Goal: Complete application form

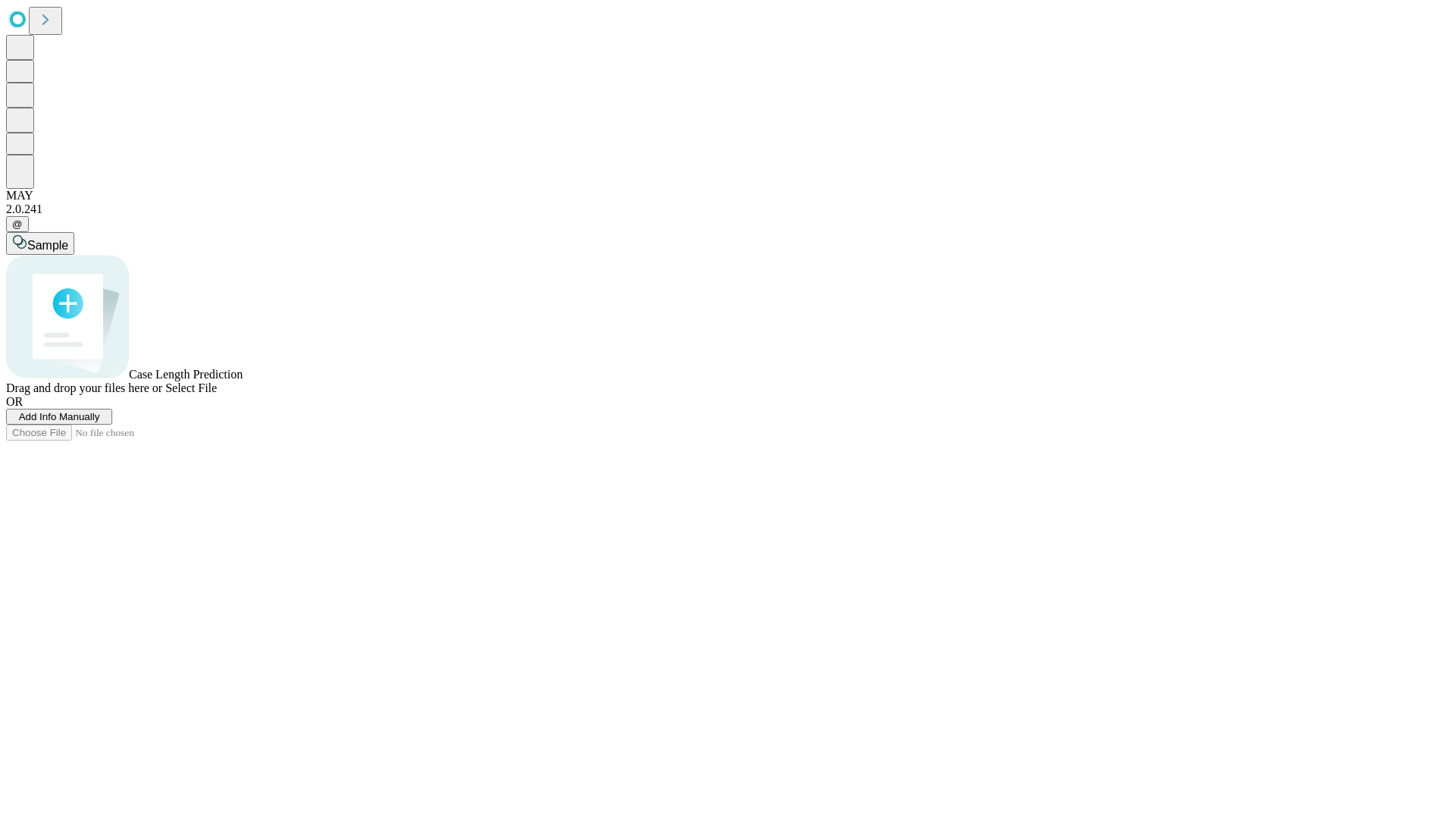
click at [100, 422] on span "Add Info Manually" at bounding box center [59, 416] width 81 height 11
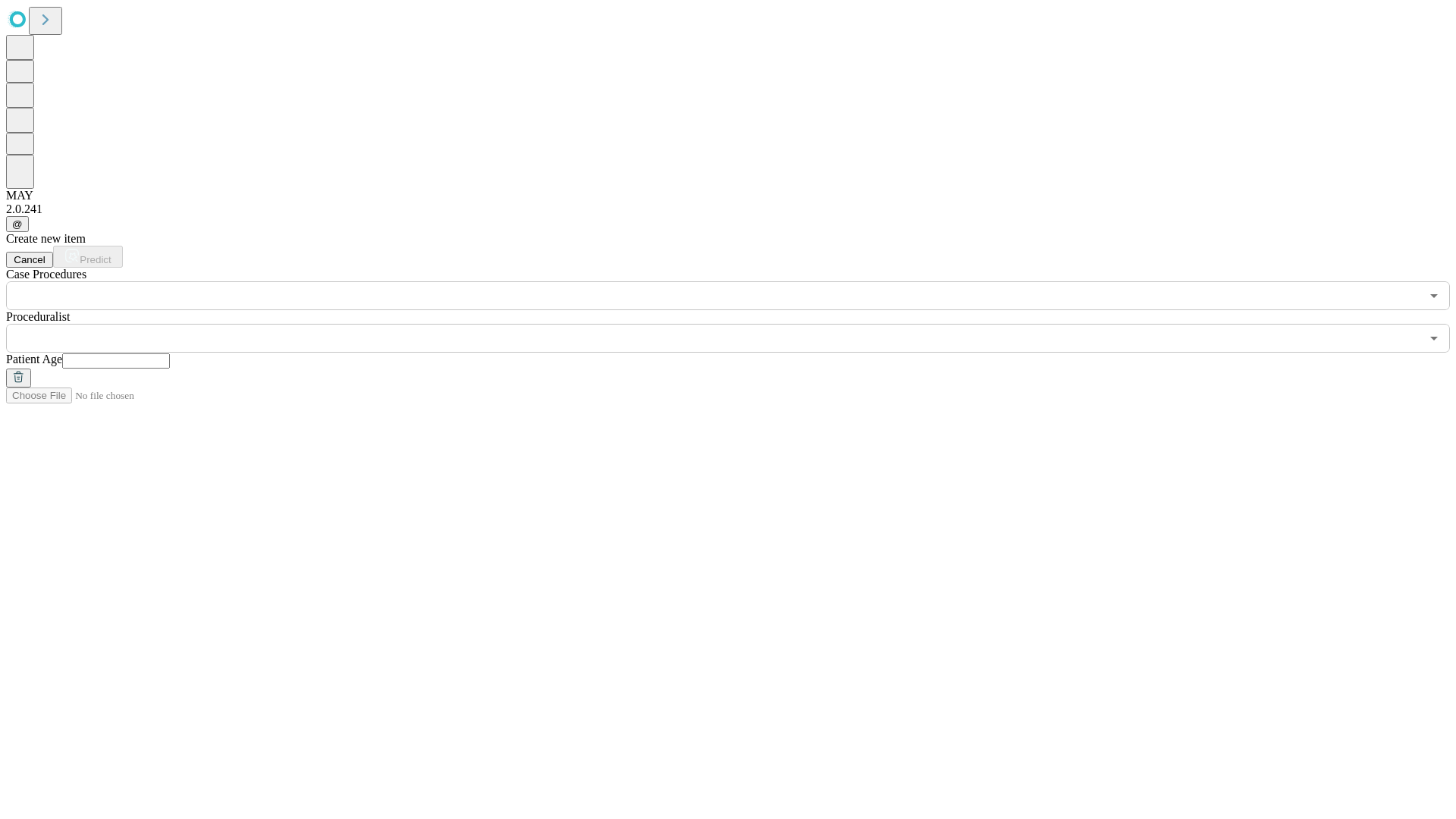
click at [170, 353] on input "text" at bounding box center [115, 360] width 108 height 15
type input "*"
click at [739, 324] on input "text" at bounding box center [713, 338] width 1414 height 29
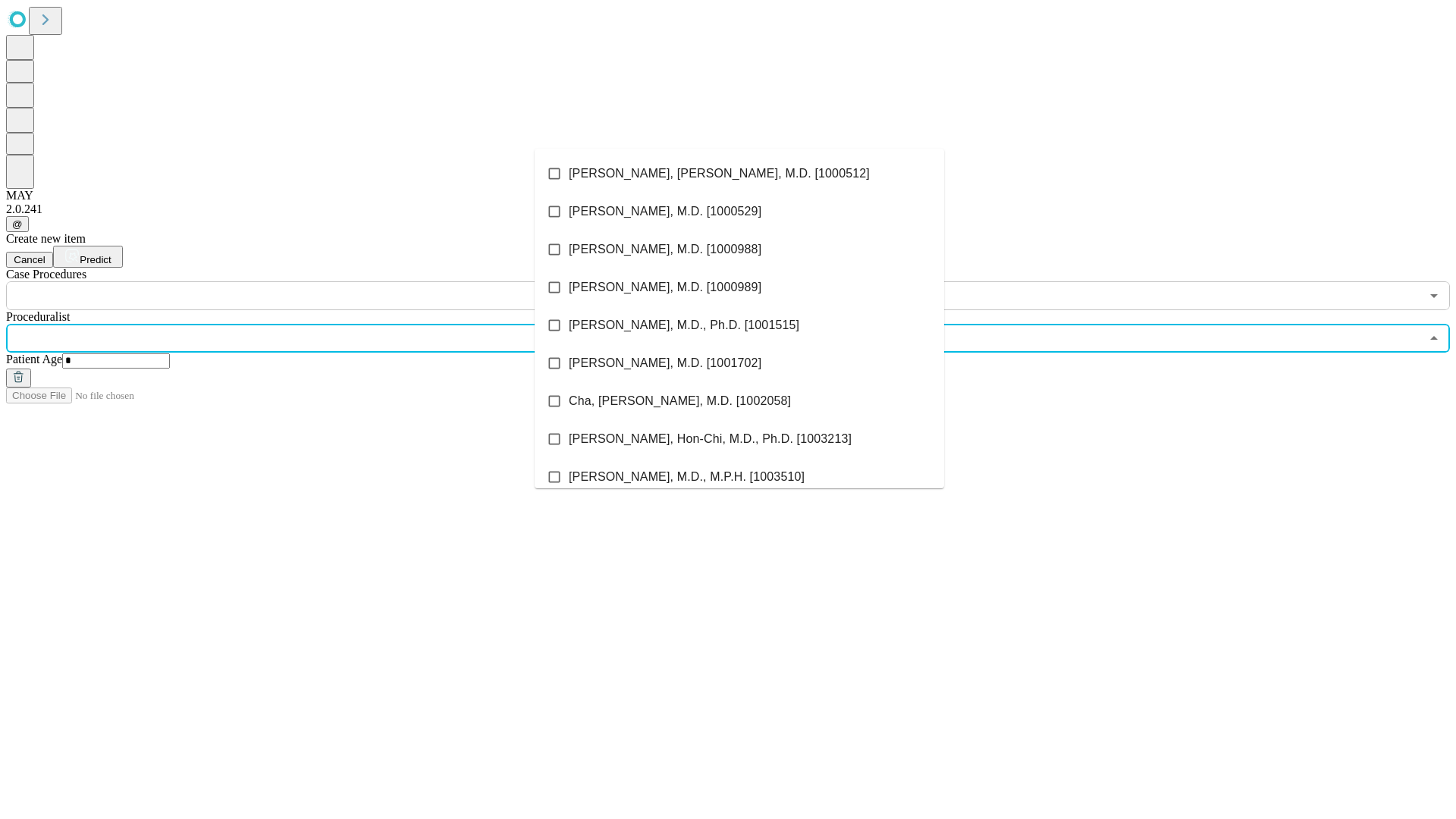
click at [740, 174] on li "[PERSON_NAME], [PERSON_NAME], M.D. [1000512]" at bounding box center [740, 174] width 410 height 38
click at [319, 281] on input "text" at bounding box center [713, 295] width 1414 height 29
